Goal: Task Accomplishment & Management: Complete application form

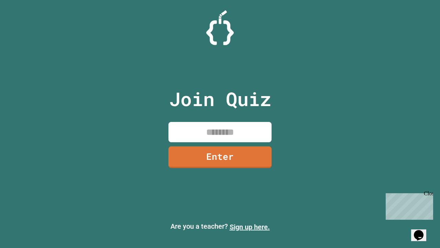
click at [250, 227] on link "Sign up here." at bounding box center [250, 227] width 40 height 8
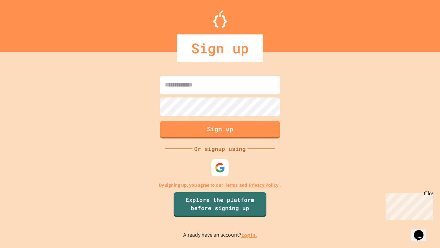
click at [250, 235] on link "Log in." at bounding box center [249, 234] width 16 height 7
